Goal: Information Seeking & Learning: Learn about a topic

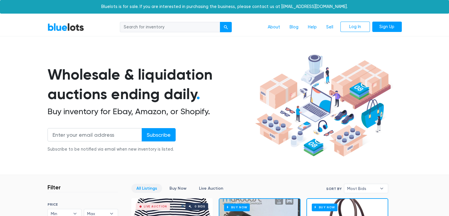
click at [14, 99] on section "Wholesale & liquidation auctions ending daily . Buy inventory for Ebay, Amazon,…" at bounding box center [224, 113] width 449 height 123
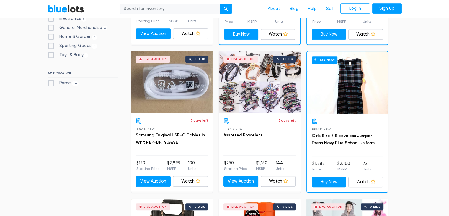
scroll to position [295, 0]
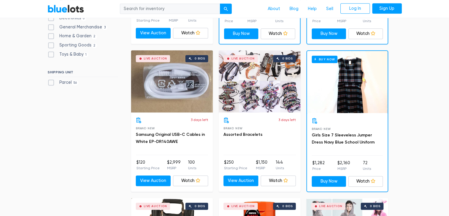
click at [263, 88] on div "Live Auction 0 bids" at bounding box center [260, 81] width 82 height 62
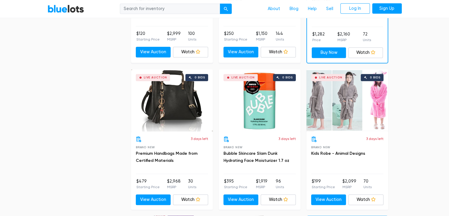
scroll to position [425, 0]
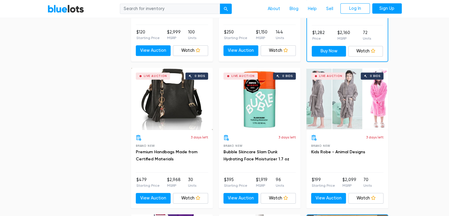
click at [170, 103] on div "Live Auction 0 bids" at bounding box center [172, 99] width 82 height 62
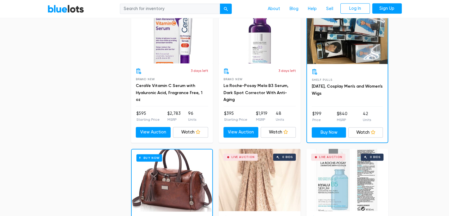
scroll to position [626, 0]
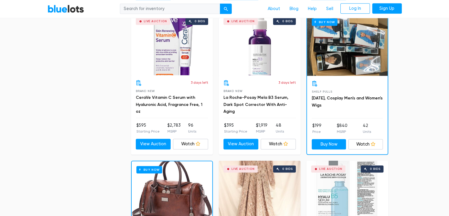
click at [339, 54] on div "Buy Now" at bounding box center [347, 45] width 81 height 62
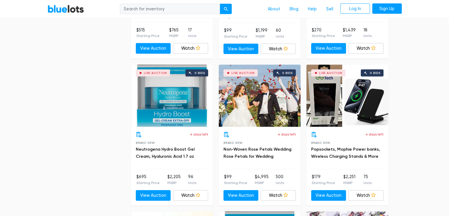
scroll to position [1170, 0]
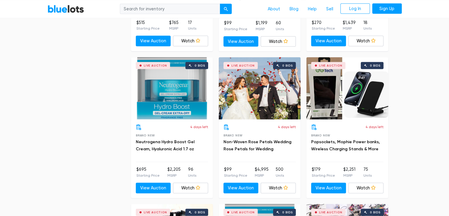
click at [170, 84] on div "Live Auction 0 bids" at bounding box center [172, 88] width 82 height 62
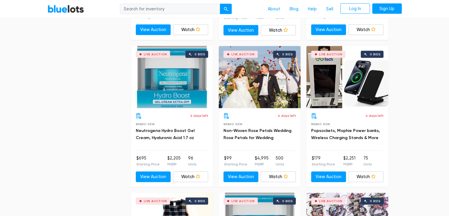
scroll to position [1182, 0]
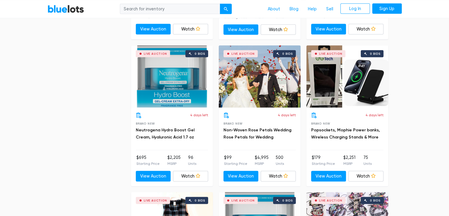
click at [239, 89] on div "Live Auction 0 bids" at bounding box center [260, 76] width 82 height 62
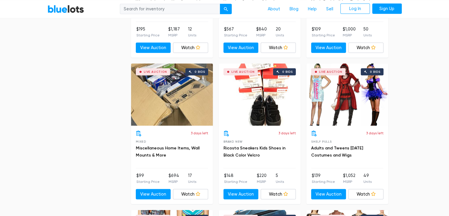
scroll to position [1788, 0]
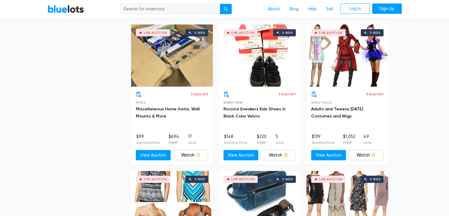
click at [358, 72] on div "Live Auction 0 bids" at bounding box center [348, 56] width 82 height 62
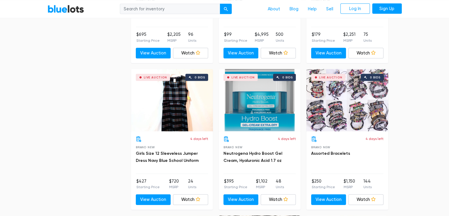
scroll to position [1298, 0]
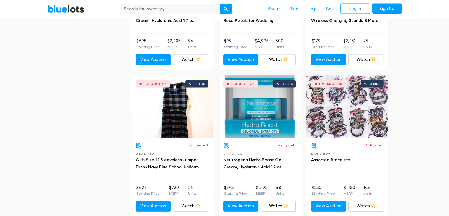
click at [255, 119] on div "Live Auction 0 bids" at bounding box center [260, 107] width 82 height 62
click at [67, 128] on div "Filter Filter & Sort SORT BY Most Bids Ending Soonest Newly Listed Lowest Price…" at bounding box center [224, 131] width 363 height 2511
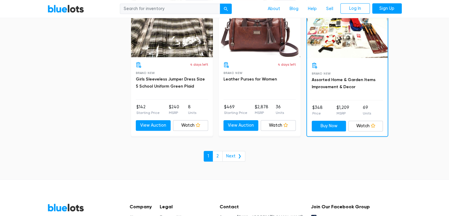
scroll to position [2551, 0]
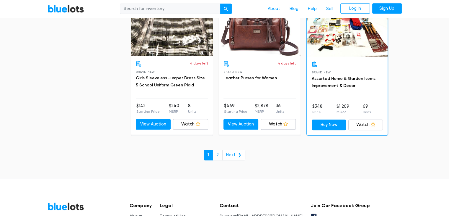
click at [134, 12] on input "search" at bounding box center [170, 9] width 100 height 11
type input "guess"
click at [220, 4] on button "submit" at bounding box center [226, 9] width 12 height 11
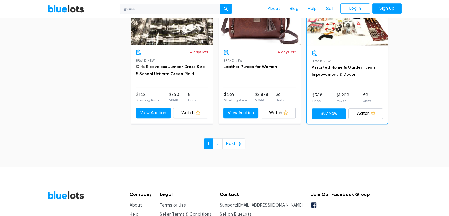
scroll to position [2563, 0]
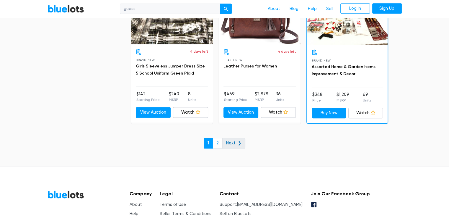
click at [233, 138] on link "Next ❯" at bounding box center [233, 143] width 23 height 11
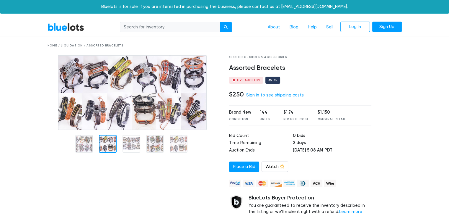
click at [103, 144] on div at bounding box center [108, 144] width 18 height 18
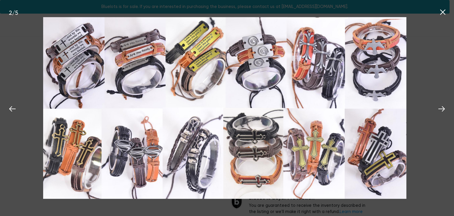
click at [443, 12] on icon at bounding box center [442, 11] width 5 height 5
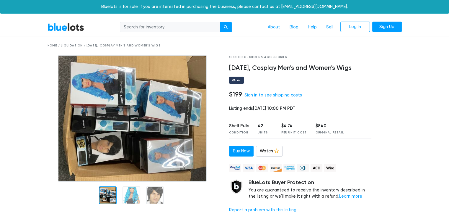
click at [309, 66] on h4 "[DATE], Cosplay Men's and Women's Wigs" at bounding box center [300, 68] width 143 height 8
click at [352, 97] on div "$199 Sign in to see shipping costs" at bounding box center [300, 95] width 143 height 8
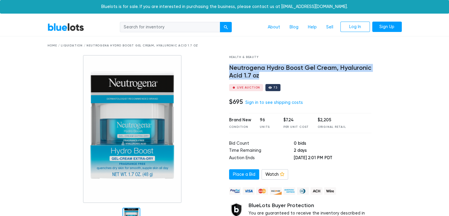
drag, startPoint x: 262, startPoint y: 73, endPoint x: 229, endPoint y: 69, distance: 33.2
click at [229, 69] on h4 "Neutrogena Hydro Boost Gel Cream, Hyaluronic Acid 1.7 oz" at bounding box center [300, 71] width 143 height 15
copy h4 "Neutrogena Hydro Boost Gel Cream, Hyaluronic Acid 1.7 oz"
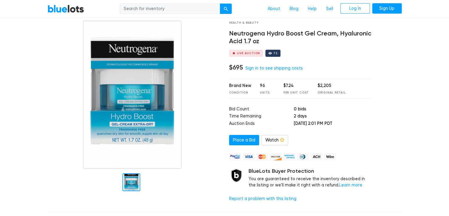
scroll to position [35, 0]
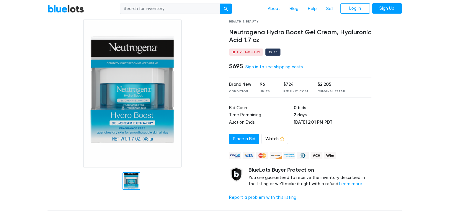
click at [71, 92] on div at bounding box center [134, 93] width 173 height 148
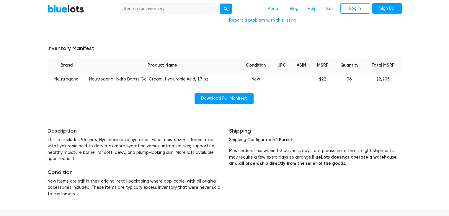
scroll to position [213, 0]
click at [208, 98] on link "Download Full Manifest" at bounding box center [224, 98] width 59 height 11
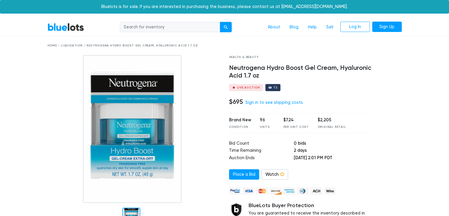
scroll to position [213, 0]
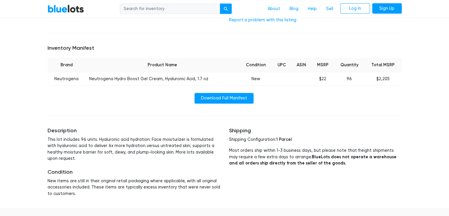
click at [30, 111] on div "BlueLots About Blog Help Sell Log In Sign Up Home / Liquidation / Neutrogena Hy…" at bounding box center [224, 146] width 449 height 680
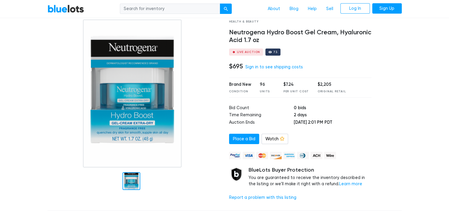
scroll to position [0, 0]
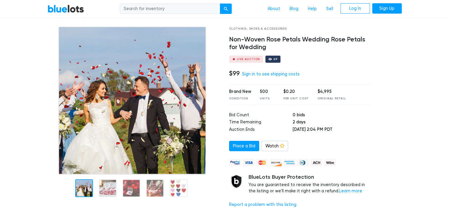
scroll to position [47, 0]
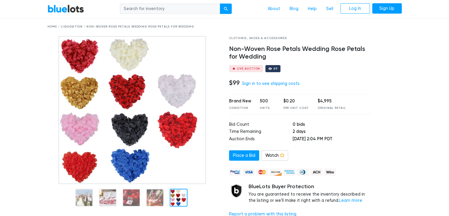
scroll to position [0, 0]
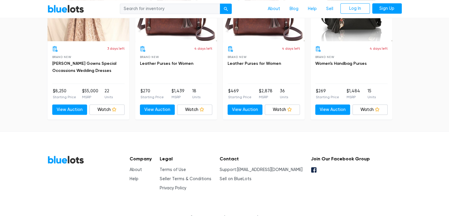
scroll to position [649, 0]
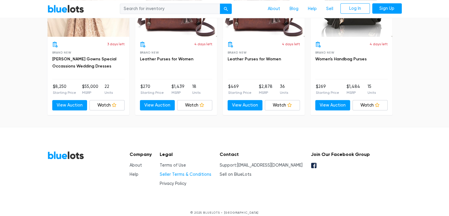
click at [175, 172] on link "Seller Terms & Conditions" at bounding box center [186, 174] width 52 height 5
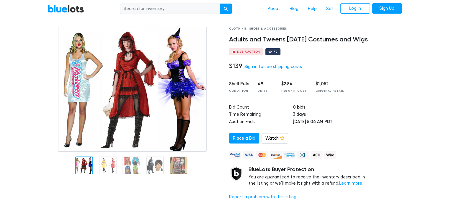
scroll to position [33, 0]
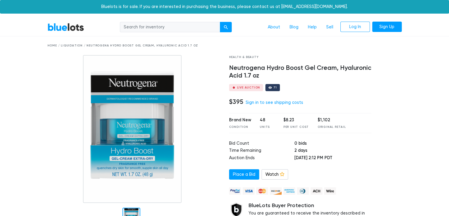
drag, startPoint x: 297, startPoint y: 153, endPoint x: 282, endPoint y: 153, distance: 15.7
click at [294, 153] on td "2 days" at bounding box center [332, 150] width 77 height 7
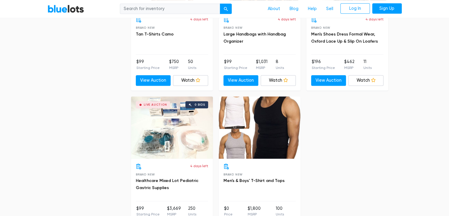
scroll to position [697, 0]
